Goal: Task Accomplishment & Management: Manage account settings

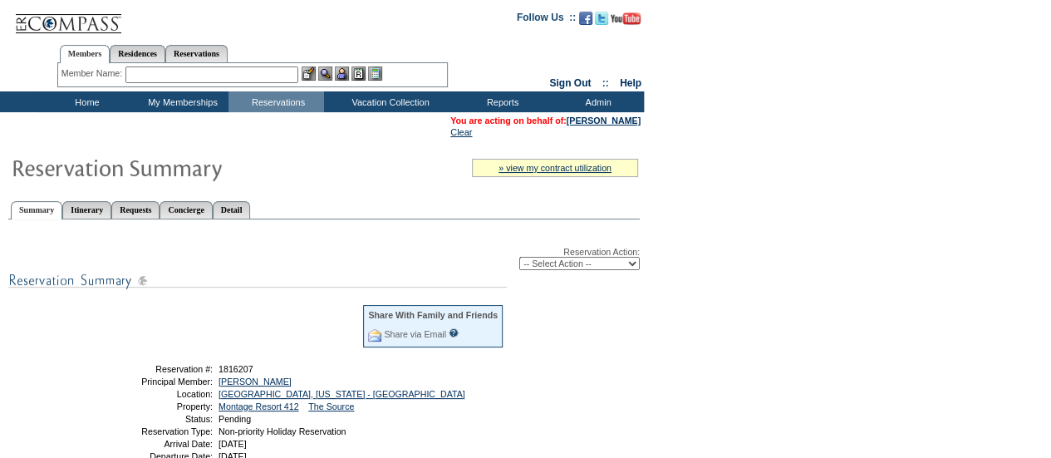
click at [546, 260] on select "-- Select Action -- Modify Reservation Dates Modify Reservation Cost Modify Occ…" at bounding box center [579, 263] width 120 height 13
select select "ChangeDates"
click at [519, 258] on select "-- Select Action -- Modify Reservation Dates Modify Reservation Cost Modify Occ…" at bounding box center [579, 263] width 120 height 13
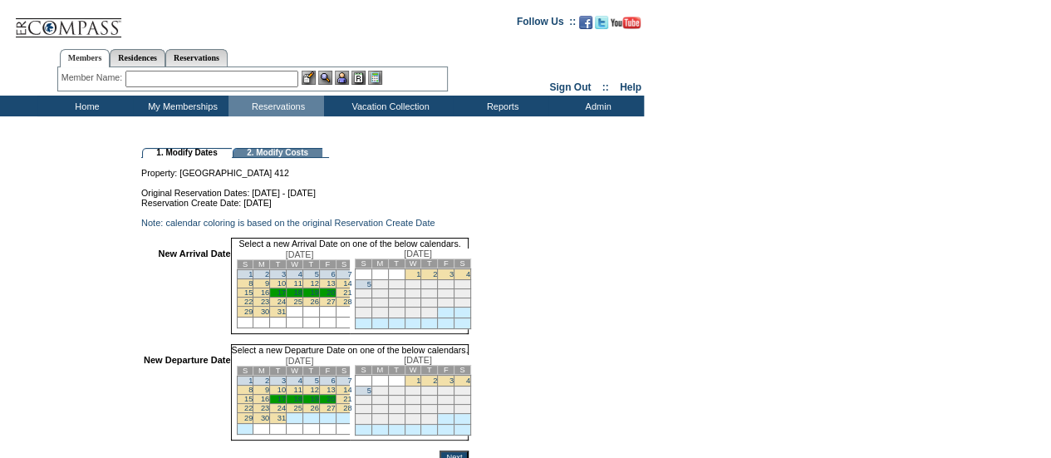
click at [286, 297] on link "17" at bounding box center [282, 292] width 8 height 8
click at [335, 403] on link "20" at bounding box center [331, 399] width 8 height 8
